Goal: Navigation & Orientation: Find specific page/section

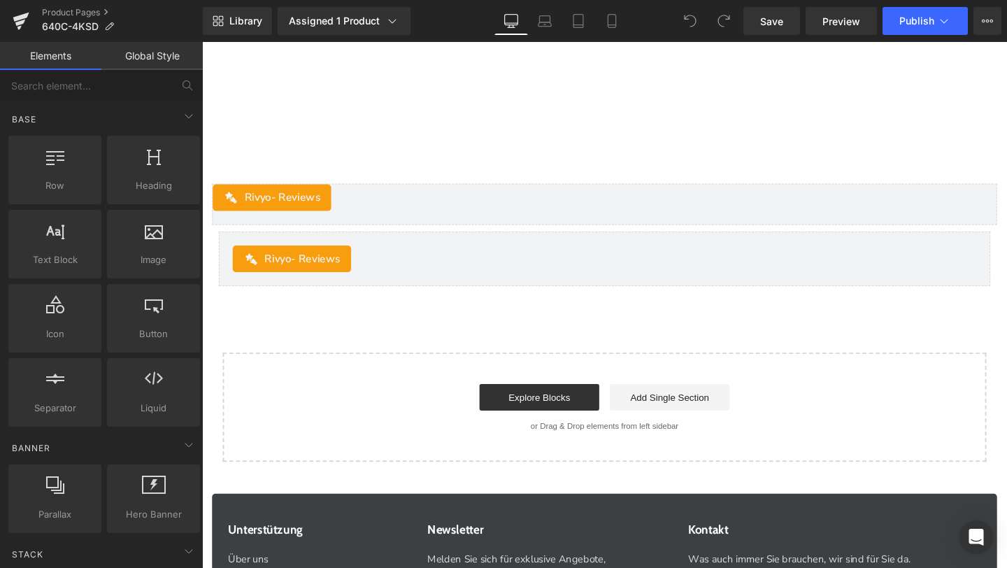
scroll to position [5114, 0]
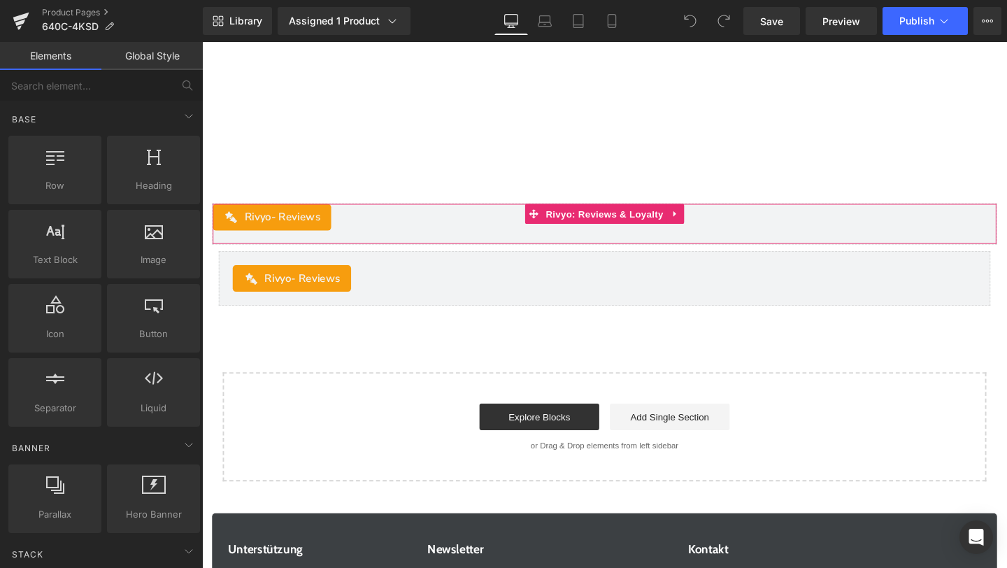
click at [392, 212] on div "Rivyo - Reviews" at bounding box center [625, 226] width 824 height 28
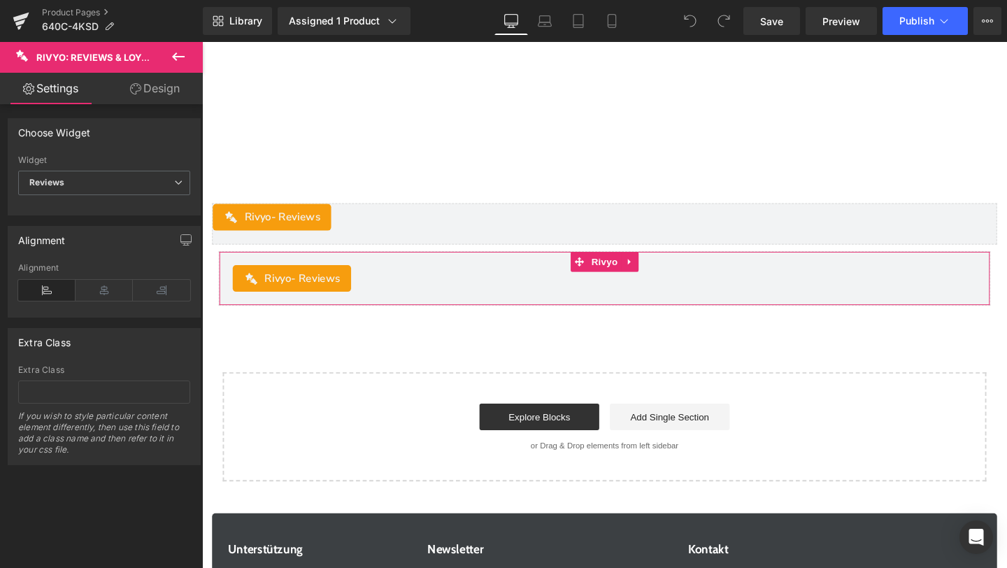
click at [464, 268] on div "Rivyo - Reviews Rivyo" at bounding box center [625, 289] width 811 height 57
click at [430, 276] on div "Rivyo - Reviews" at bounding box center [625, 290] width 782 height 28
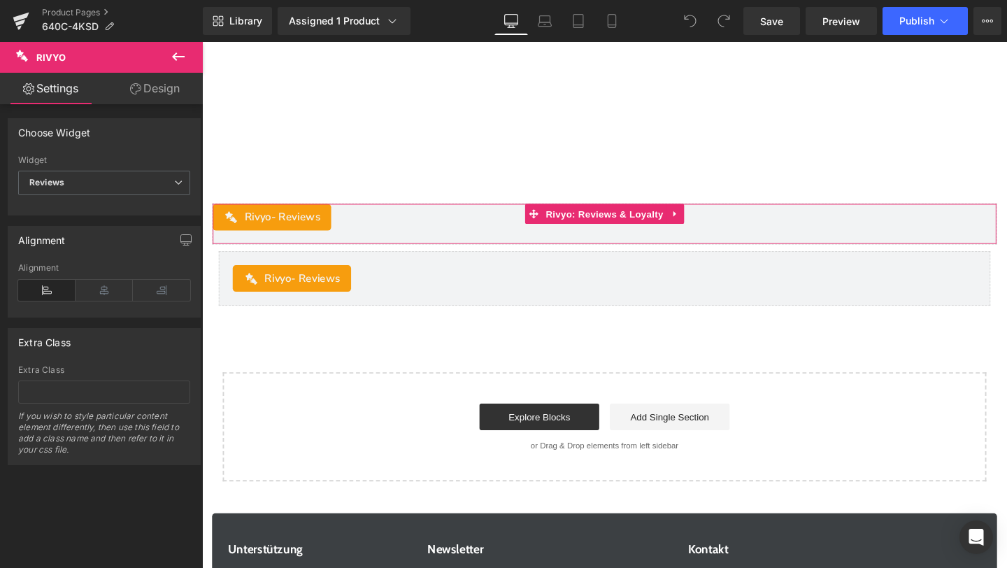
click at [410, 211] on div "Rivyo - Reviews Rivyo: Reviews & Loyalty" at bounding box center [625, 232] width 825 height 43
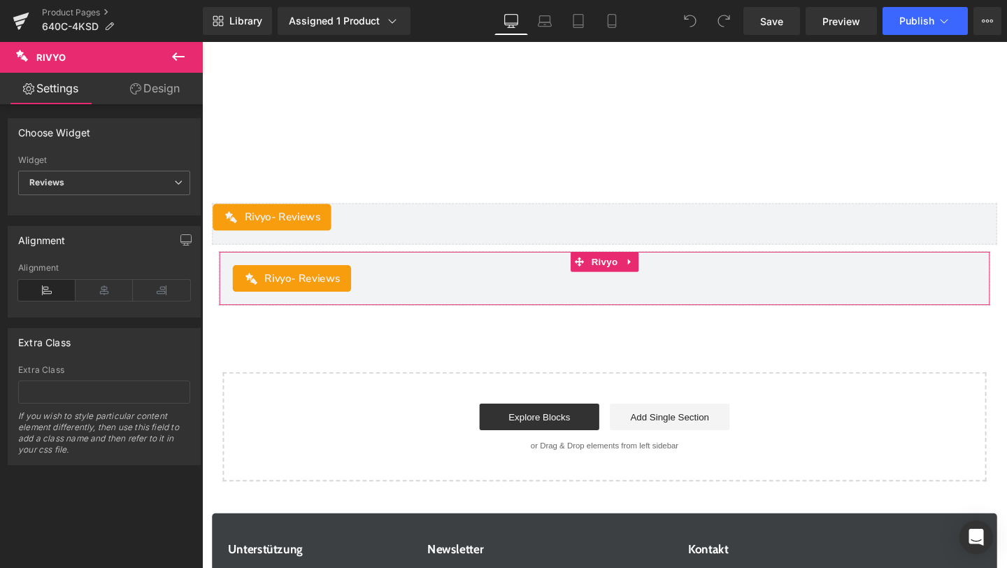
click at [525, 276] on div "Rivyo - Reviews" at bounding box center [625, 290] width 782 height 28
click at [485, 276] on div "Rivyo - Reviews" at bounding box center [625, 290] width 782 height 28
